Goal: Information Seeking & Learning: Learn about a topic

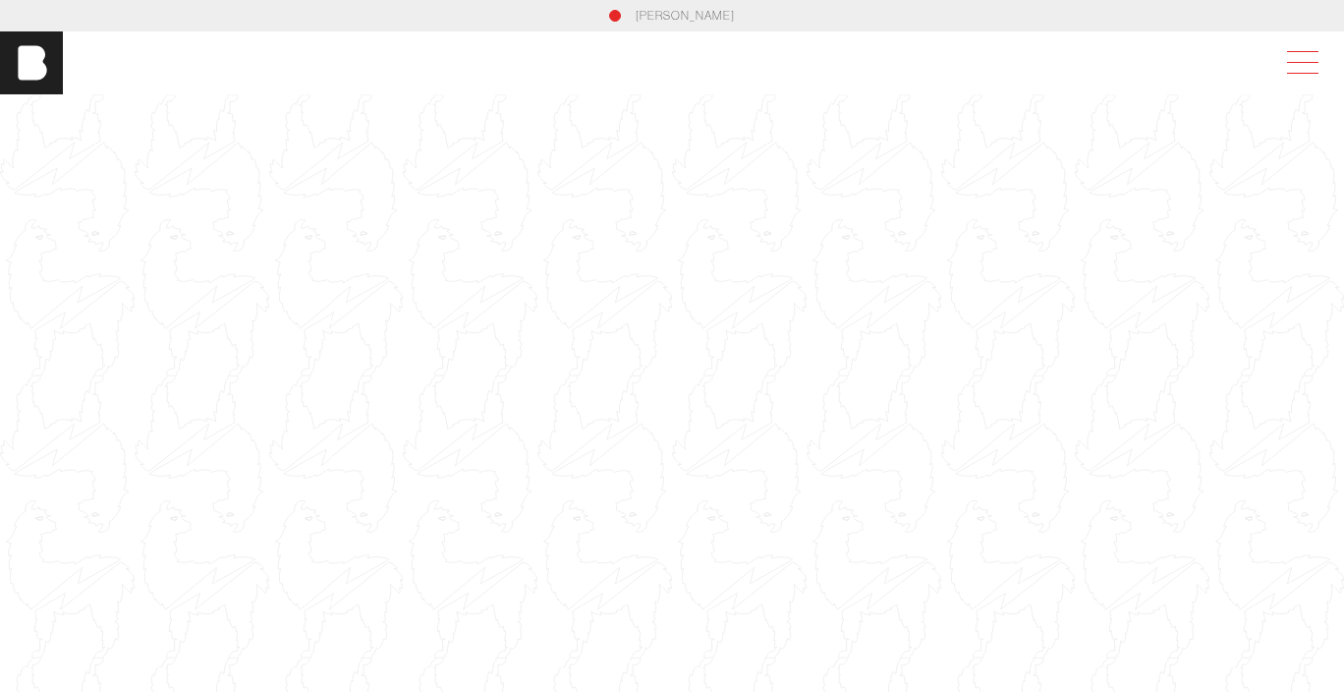
click at [1310, 57] on span at bounding box center [1298, 62] width 45 height 35
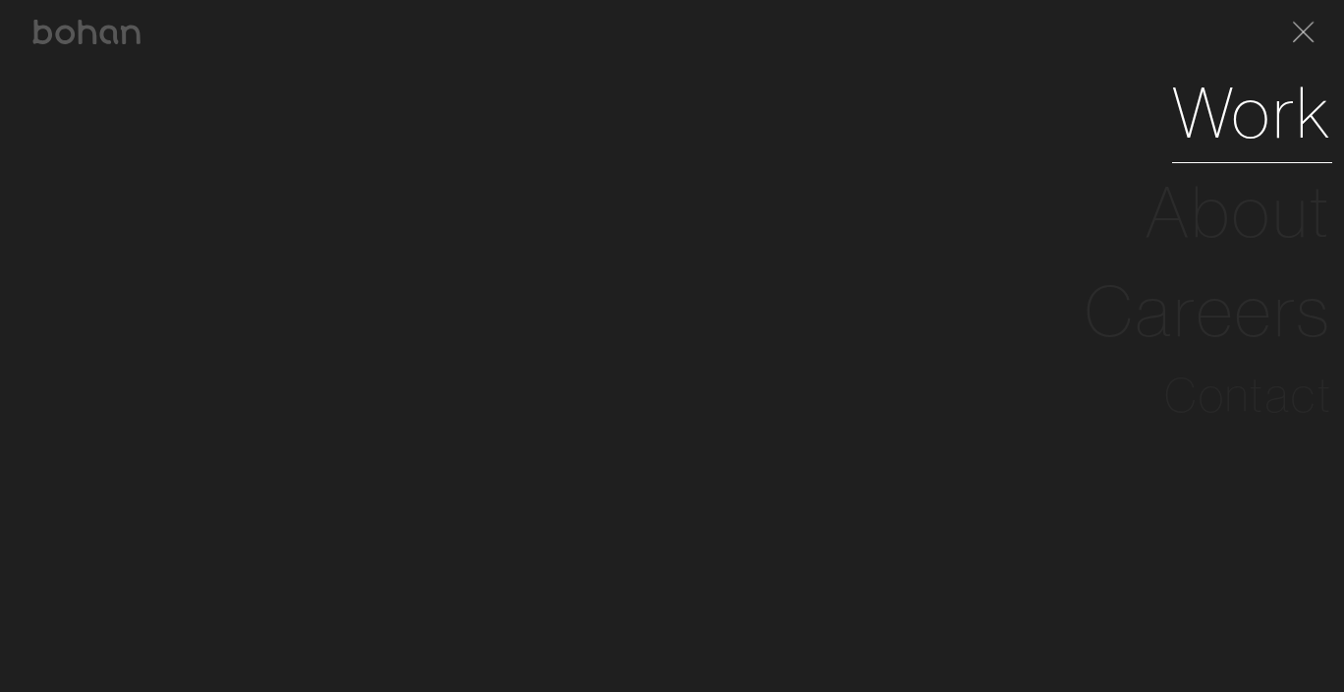
click at [1270, 128] on link "Work" at bounding box center [1252, 112] width 160 height 99
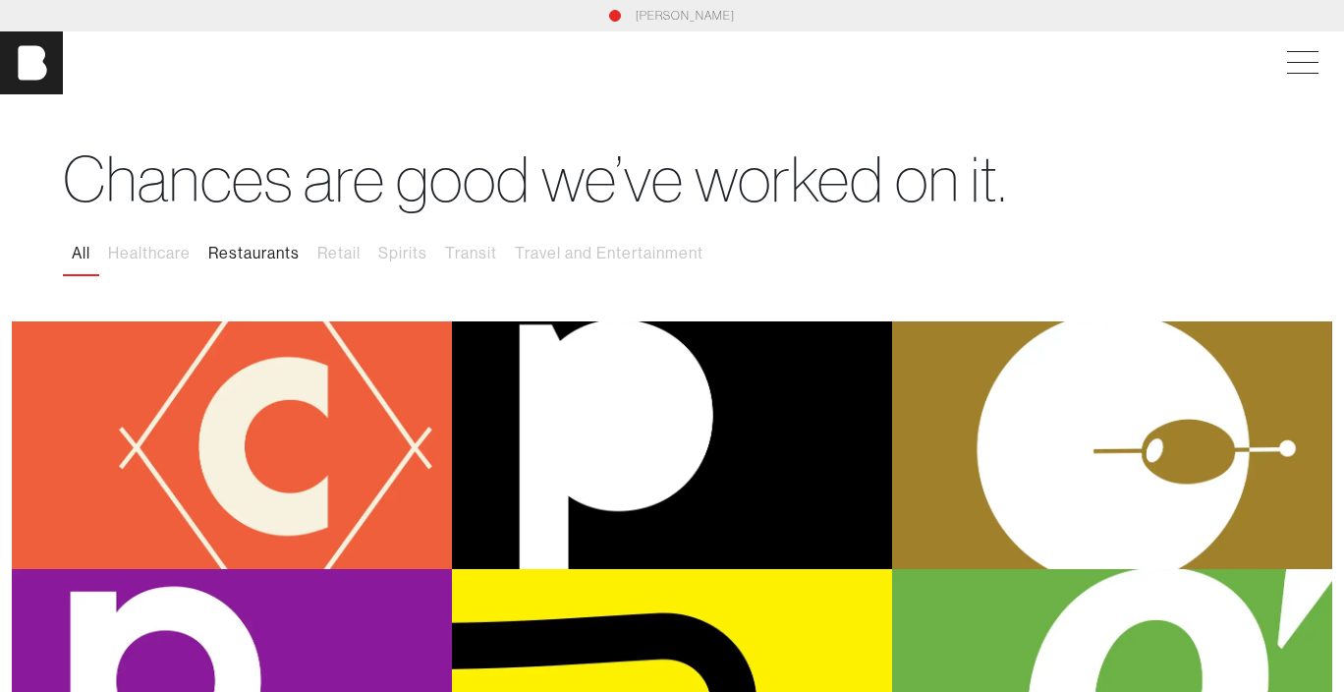
click at [275, 250] on button "Restaurants" at bounding box center [253, 253] width 109 height 41
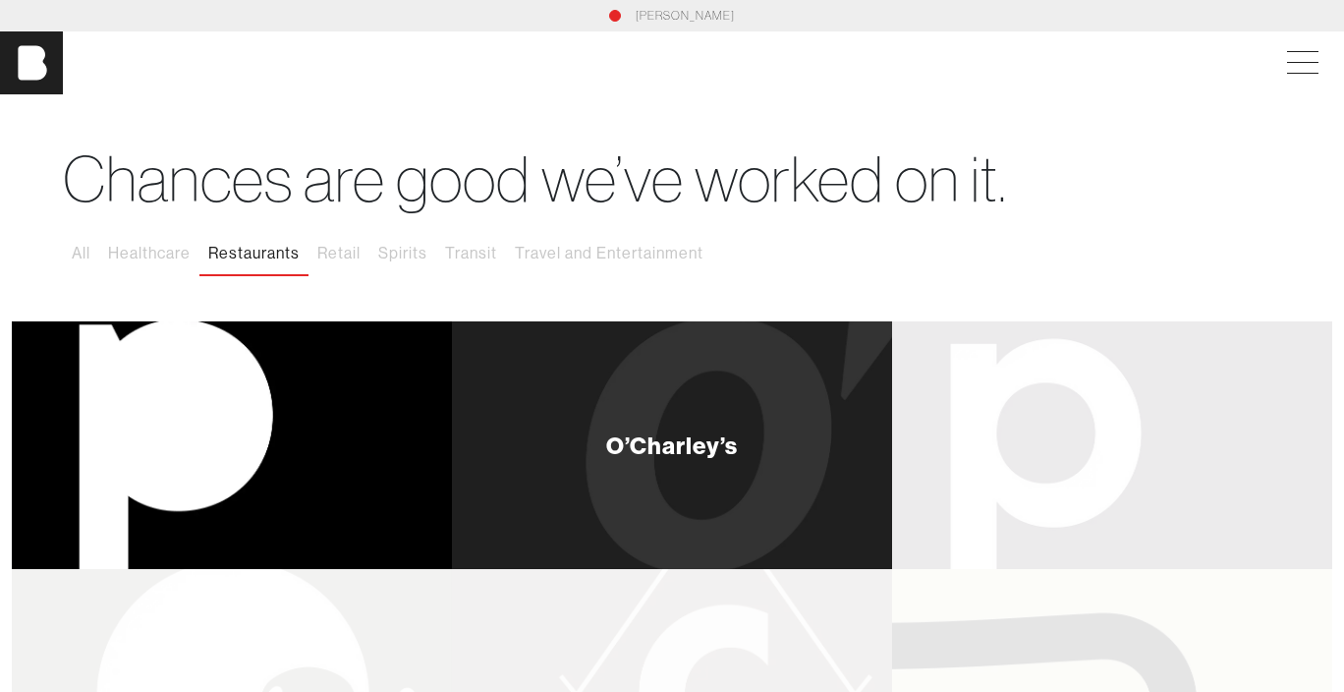
click at [647, 468] on div "O’Charley’s" at bounding box center [672, 445] width 440 height 248
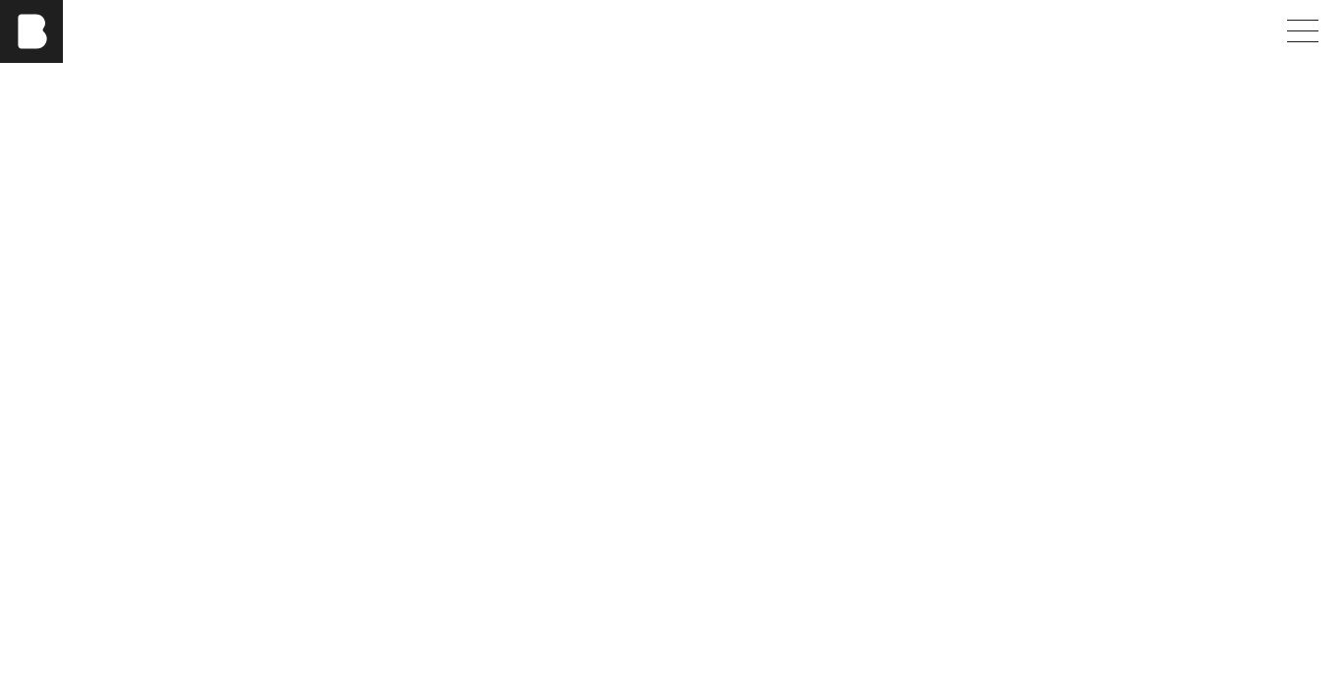
scroll to position [5894, 0]
